Goal: Use online tool/utility: Utilize a website feature to perform a specific function

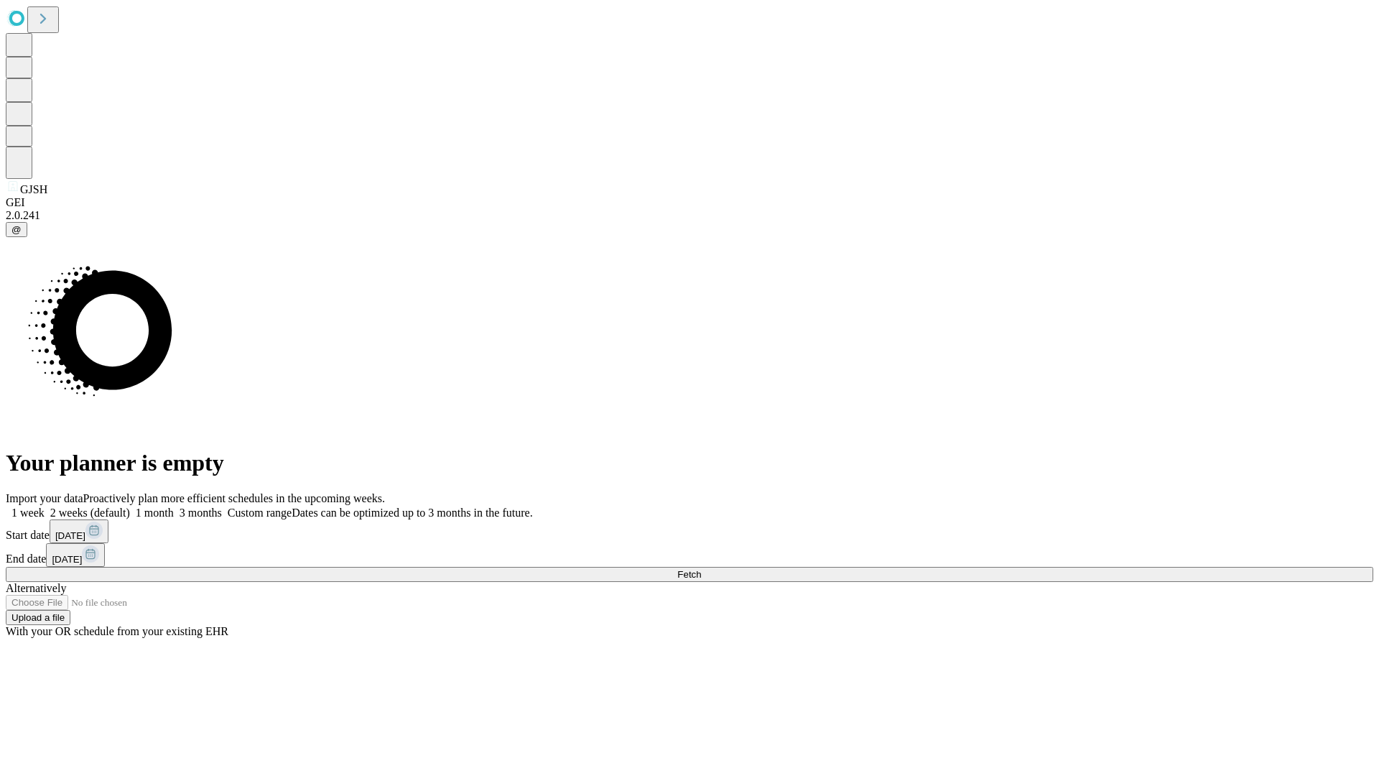
click at [701, 569] on span "Fetch" at bounding box center [689, 574] width 24 height 11
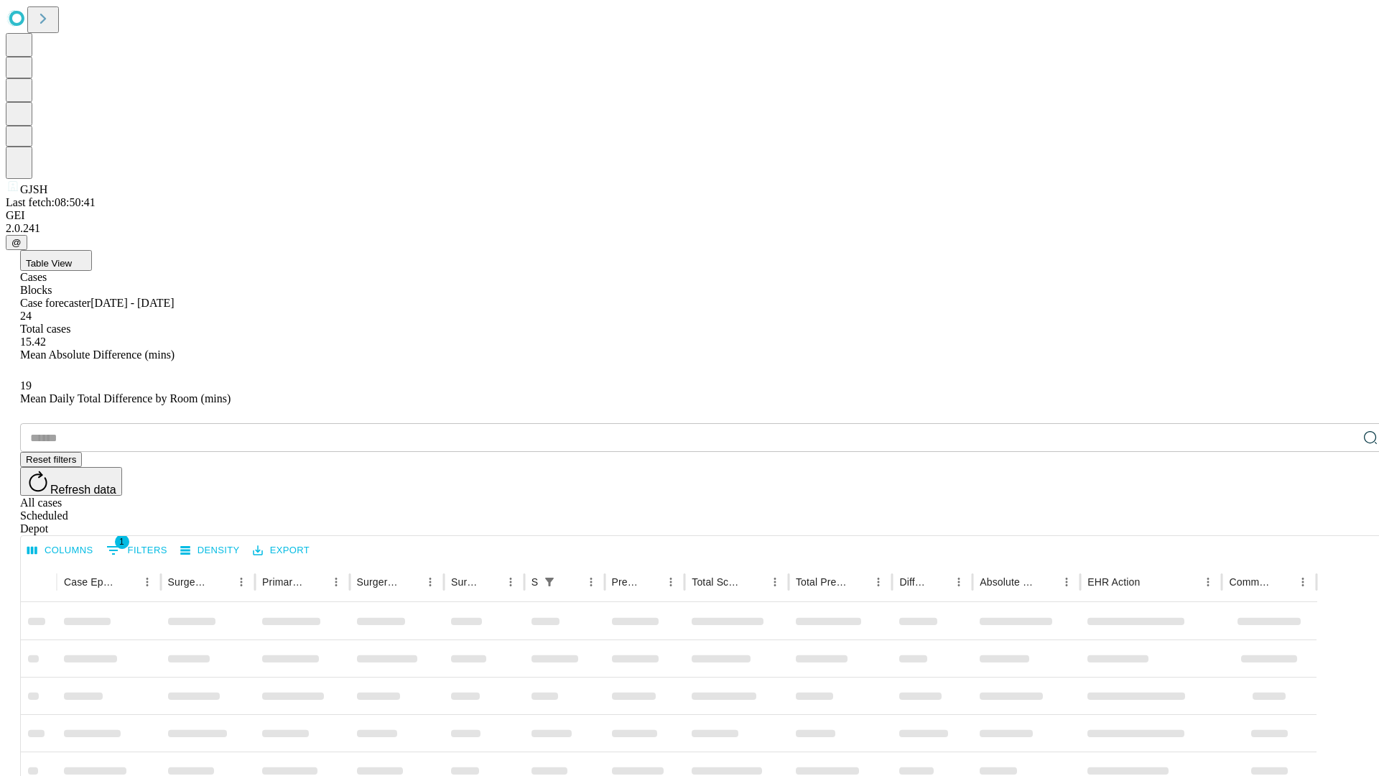
click at [72, 258] on span "Table View" at bounding box center [49, 263] width 46 height 11
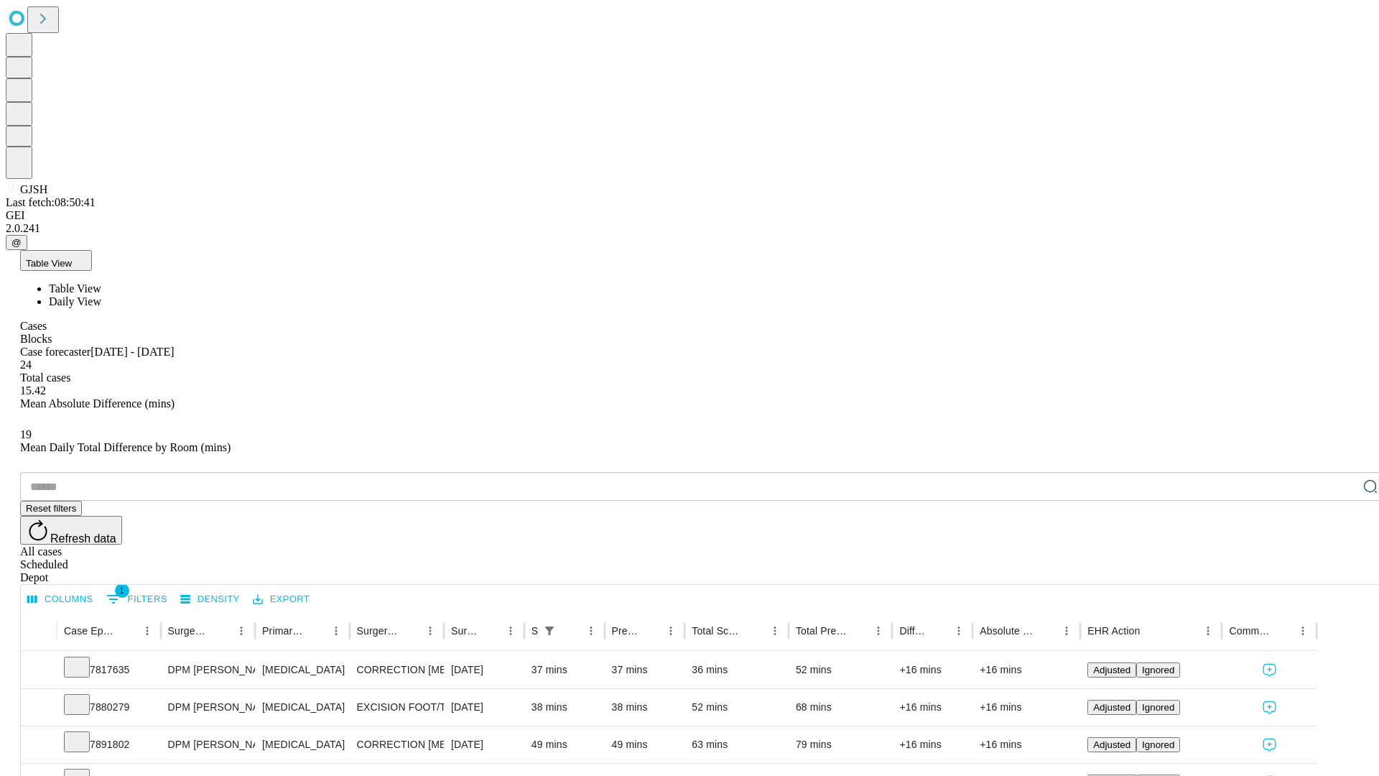
click at [101, 295] on span "Daily View" at bounding box center [75, 301] width 52 height 12
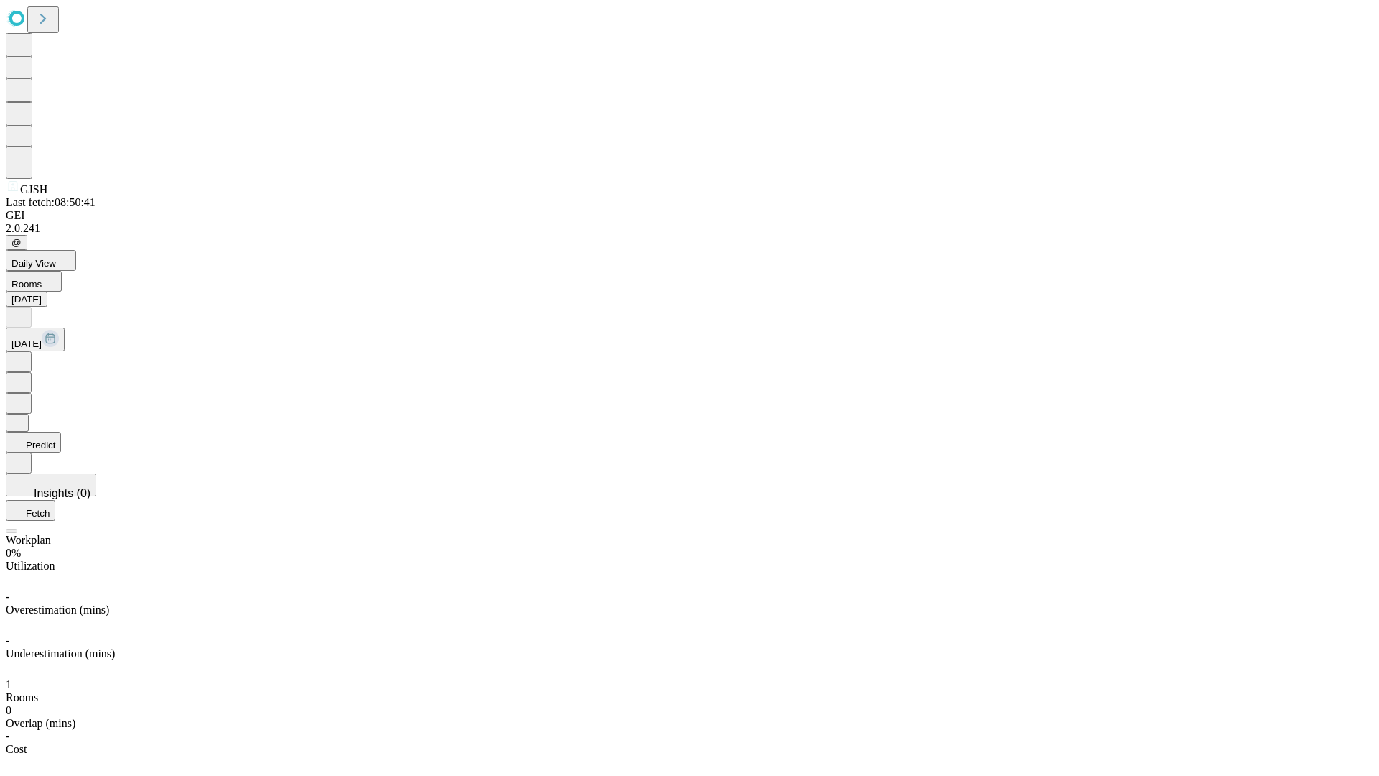
click at [61, 432] on button "Predict" at bounding box center [33, 442] width 55 height 21
